Goal: Find contact information: Find contact information

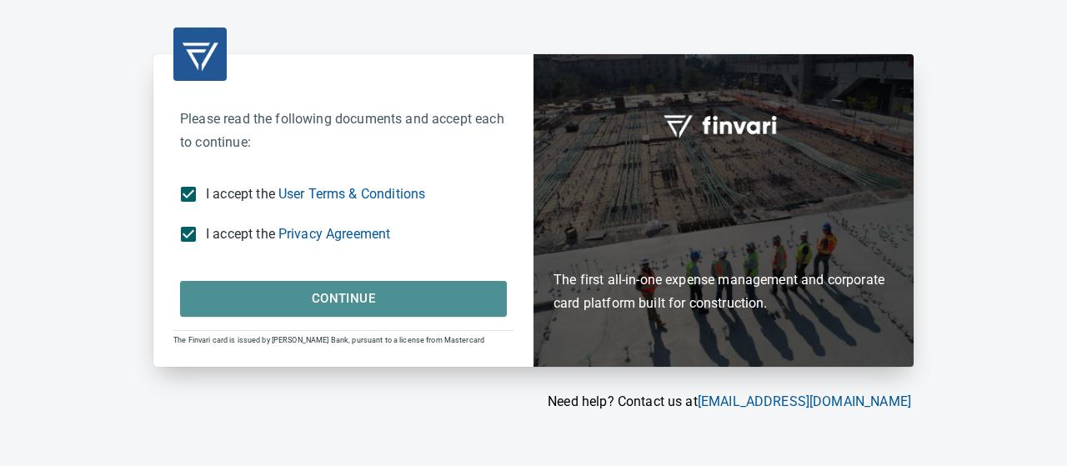
click at [269, 307] on span "Continue" at bounding box center [343, 299] width 290 height 22
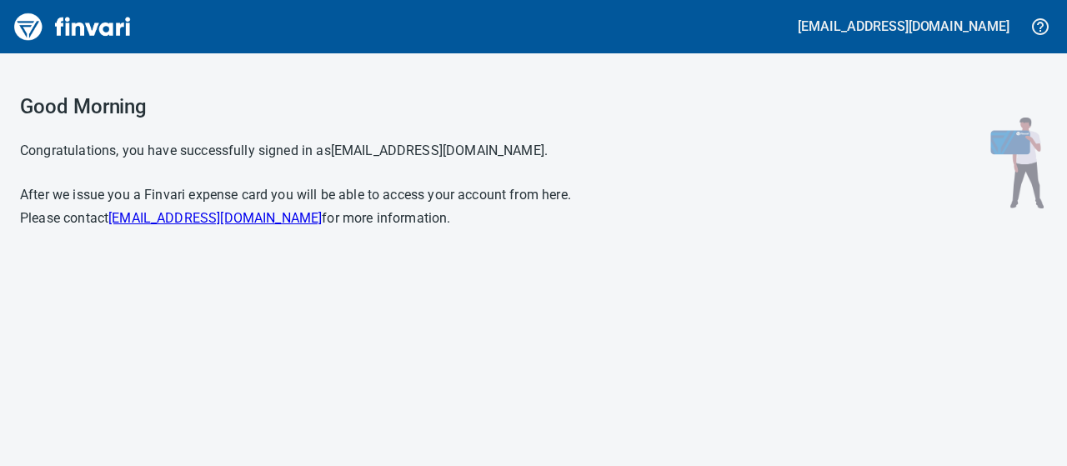
click at [41, 29] on img "Finvari" at bounding box center [72, 27] width 125 height 40
click at [812, 353] on div "Good Morning Congratulations, you have successfully signed in as jacksonl@tapan…" at bounding box center [533, 259] width 1067 height 413
click at [1037, 25] on icon "button" at bounding box center [1040, 27] width 20 height 20
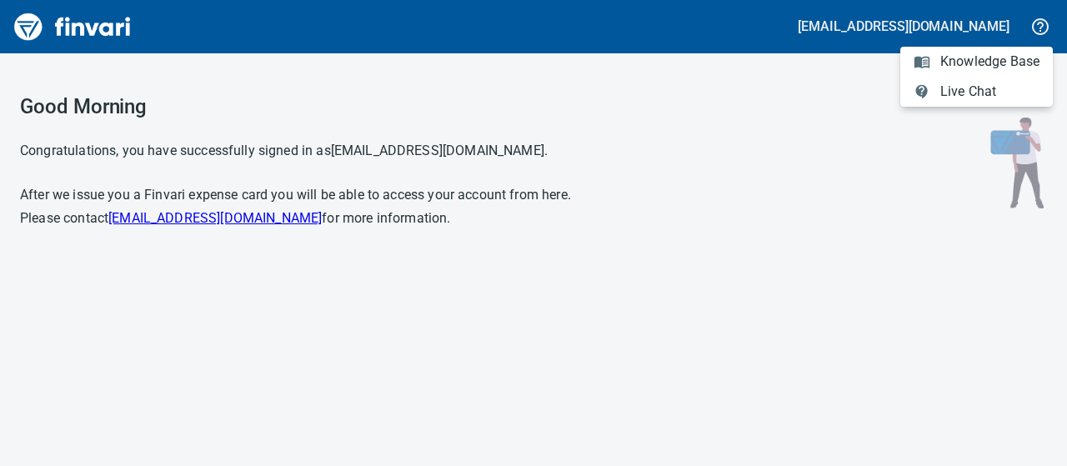
click at [160, 76] on div at bounding box center [533, 233] width 1067 height 466
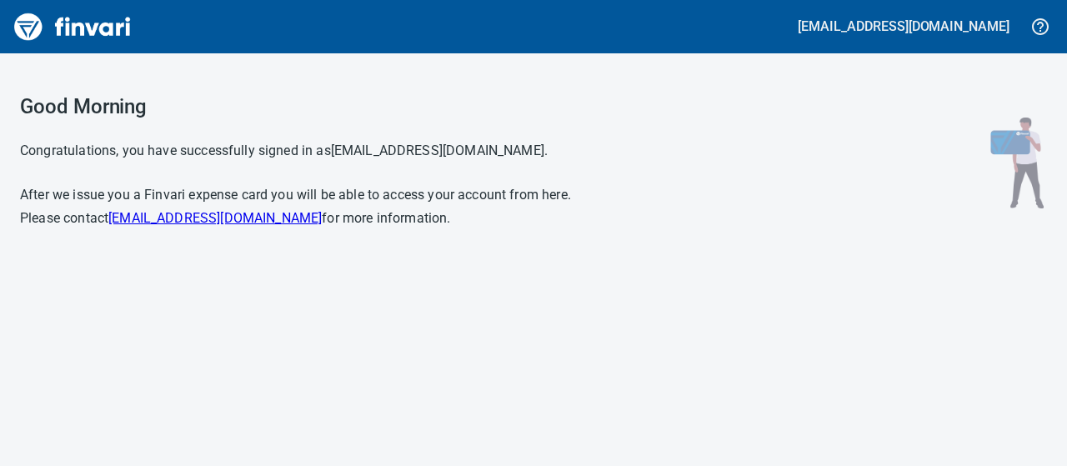
click at [288, 296] on div "Good Morning Congratulations, you have successfully signed in as jacksonl@tapan…" at bounding box center [533, 259] width 1067 height 413
drag, startPoint x: 0, startPoint y: 216, endPoint x: 548, endPoint y: 254, distance: 549.8
click at [548, 254] on div "Good Morning Congratulations, you have successfully signed in as [EMAIL_ADDRESS…" at bounding box center [533, 259] width 1067 height 413
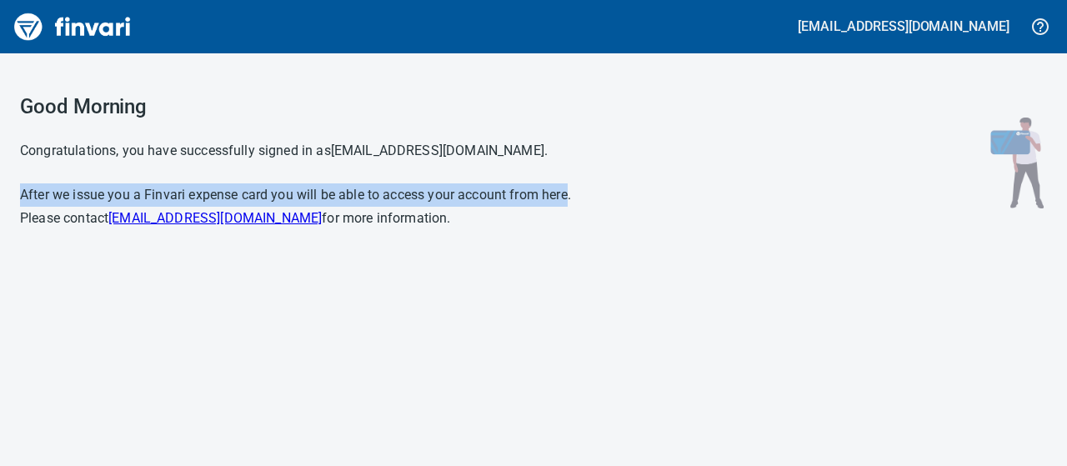
drag, startPoint x: 570, startPoint y: 198, endPoint x: 20, endPoint y: 188, distance: 550.2
click at [20, 188] on h6 "After we issue you a Finvari expense card you will be able to access your accou…" at bounding box center [359, 206] width 678 height 47
copy h6 "After we issue you a Finvari expense card you will be able to access your accou…"
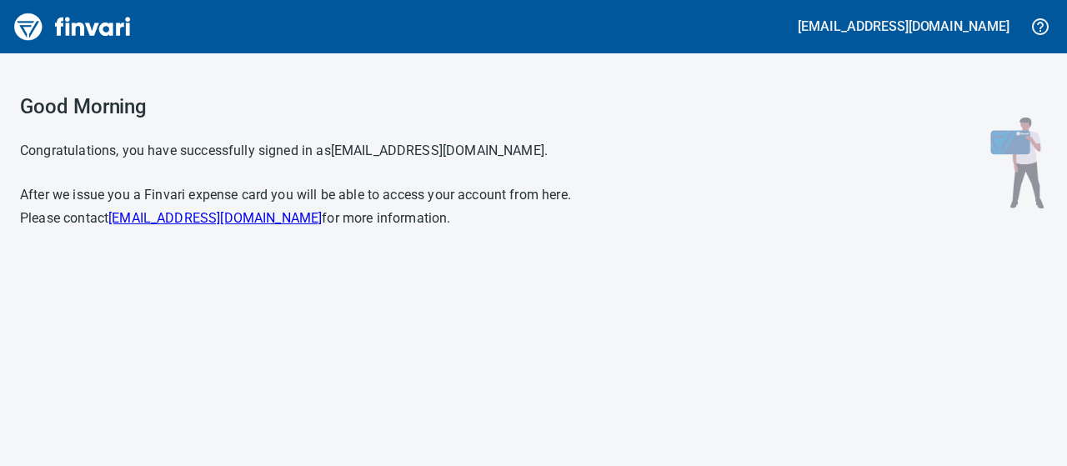
click at [368, 219] on p "Please contact support@finvari.com for more information." at bounding box center [359, 218] width 678 height 23
